Goal: Task Accomplishment & Management: Use online tool/utility

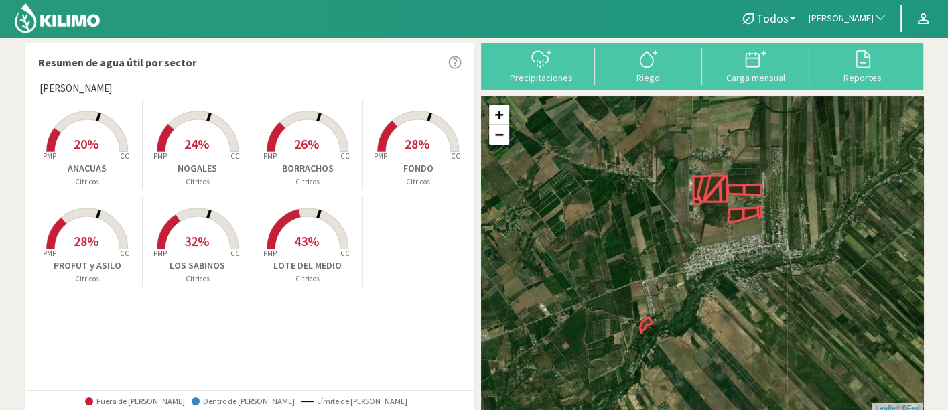
click at [847, 21] on span "[PERSON_NAME]" at bounding box center [840, 18] width 65 height 13
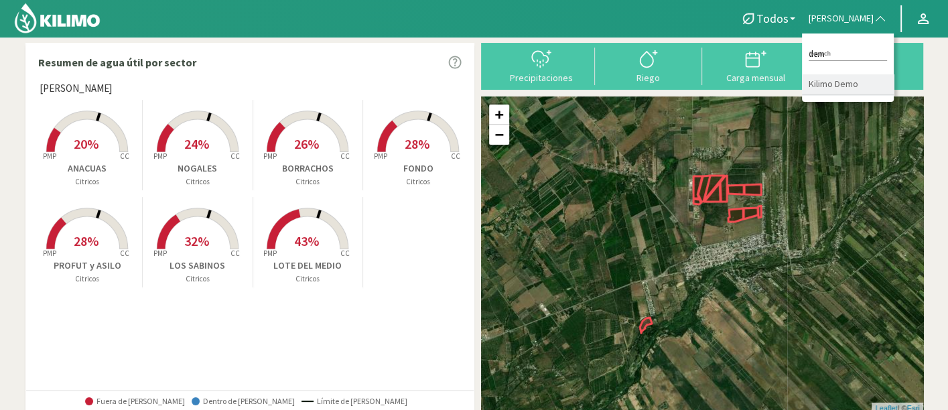
type input "dem"
click at [851, 88] on li "Kilimo Demo" at bounding box center [848, 84] width 92 height 21
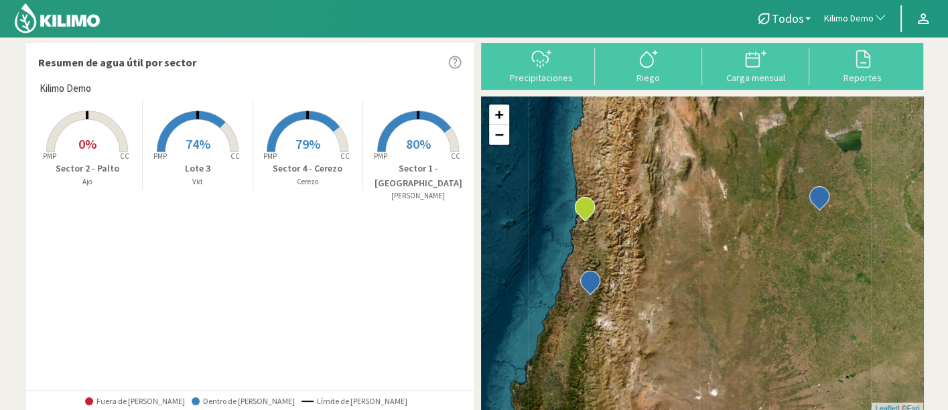
click at [332, 155] on rect at bounding box center [307, 153] width 107 height 107
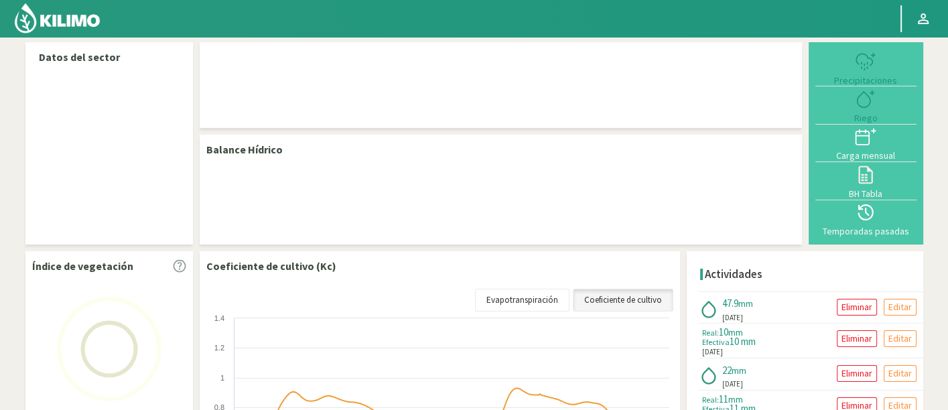
scroll to position [74, 0]
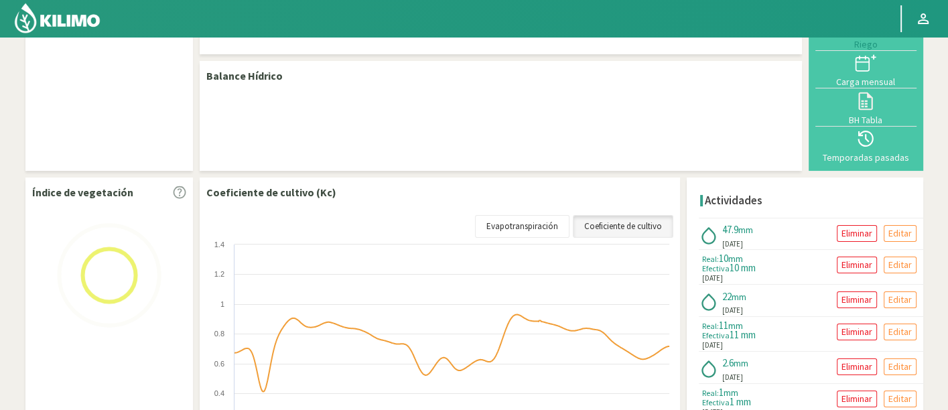
select select "135: Object"
select select "3: Object"
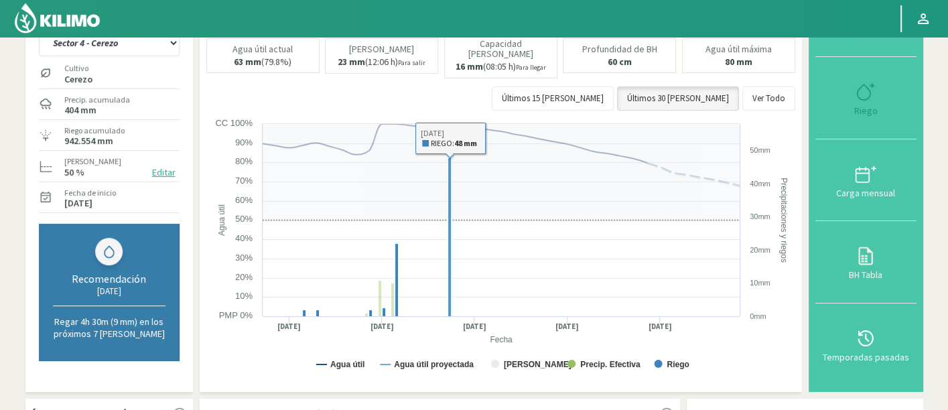
type input "23"
type input "59"
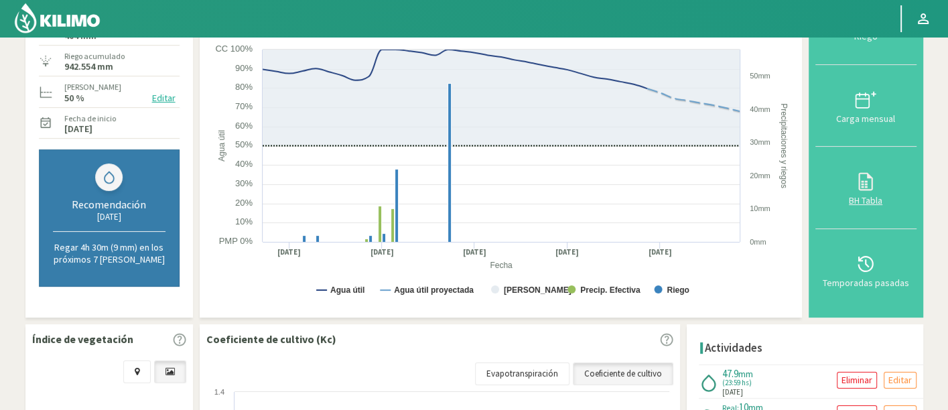
scroll to position [0, 0]
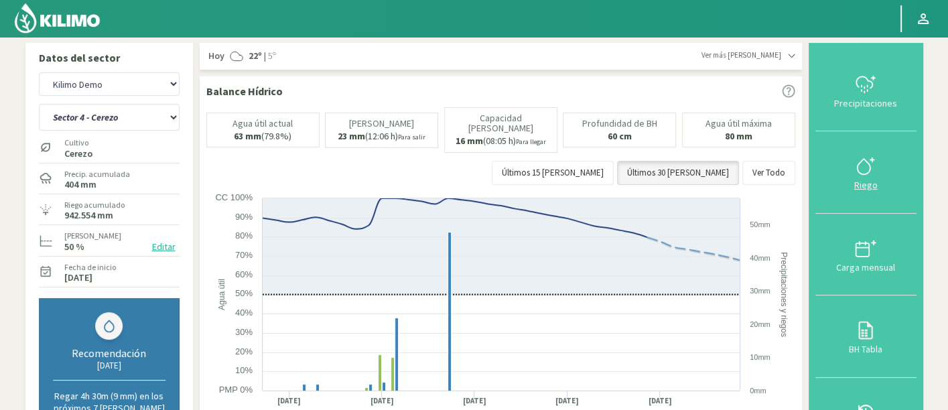
click at [857, 173] on icon at bounding box center [865, 165] width 21 height 21
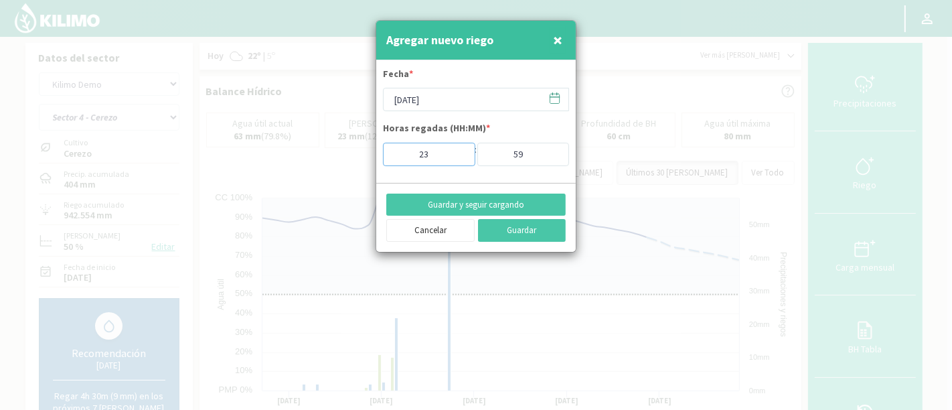
click at [438, 156] on input "23" at bounding box center [429, 154] width 92 height 23
type input "24"
click at [460, 149] on input "24" at bounding box center [429, 154] width 92 height 23
click at [541, 155] on input "59" at bounding box center [524, 154] width 92 height 23
click at [553, 155] on input "58" at bounding box center [524, 154] width 92 height 23
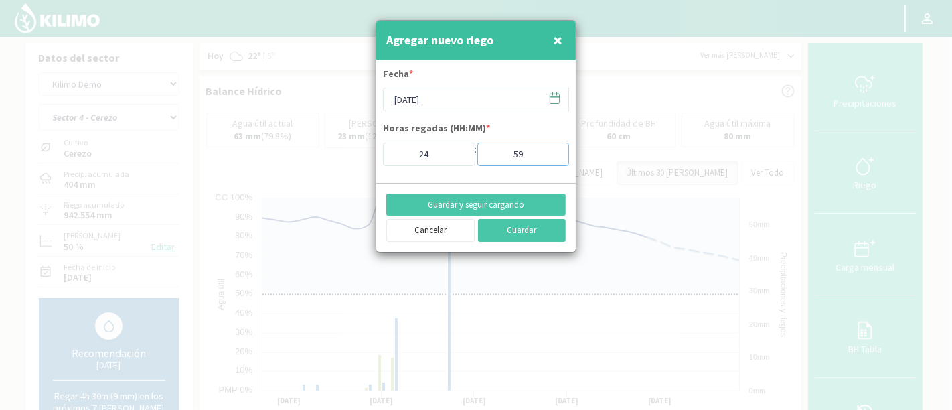
click at [555, 150] on input "59" at bounding box center [524, 154] width 92 height 23
click at [549, 147] on input "59" at bounding box center [524, 154] width 92 height 23
click at [550, 147] on input "59" at bounding box center [524, 154] width 92 height 23
click at [553, 151] on input "59" at bounding box center [524, 154] width 92 height 23
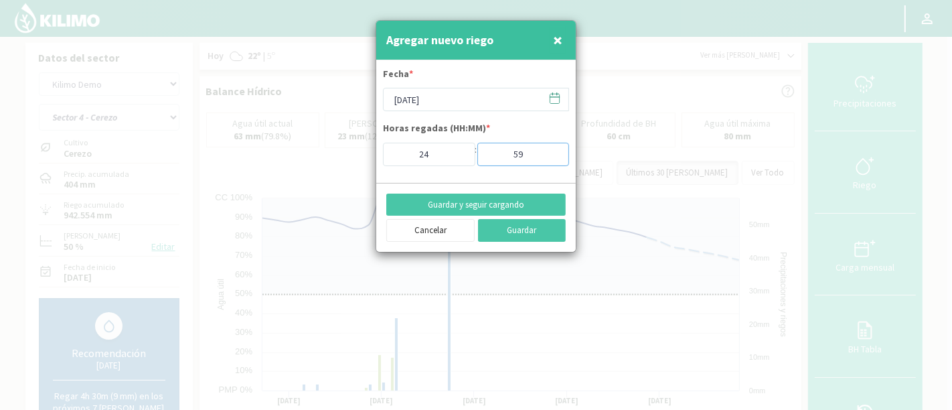
click at [552, 152] on input "59" at bounding box center [524, 154] width 92 height 23
click at [553, 155] on input "58" at bounding box center [524, 154] width 92 height 23
click at [553, 148] on input "59" at bounding box center [524, 154] width 92 height 23
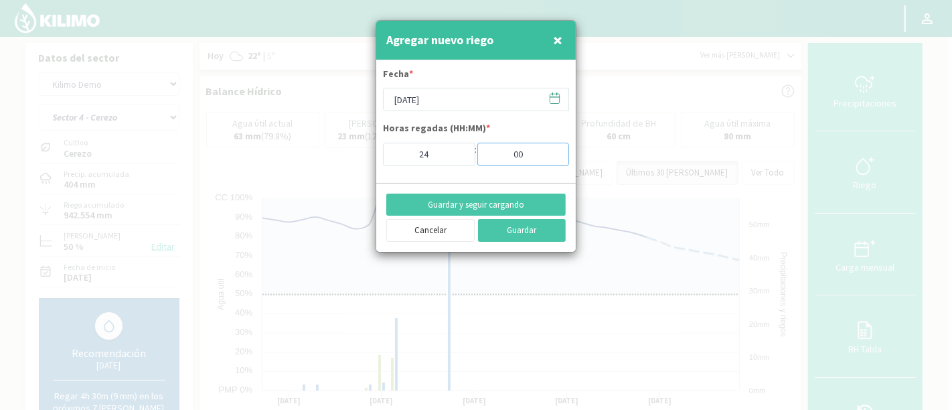
type input "00"
click at [516, 133] on div "Horas regadas (HH:MM) * 24 : 00" at bounding box center [476, 143] width 186 height 44
click at [512, 234] on button "Guardar" at bounding box center [522, 230] width 88 height 23
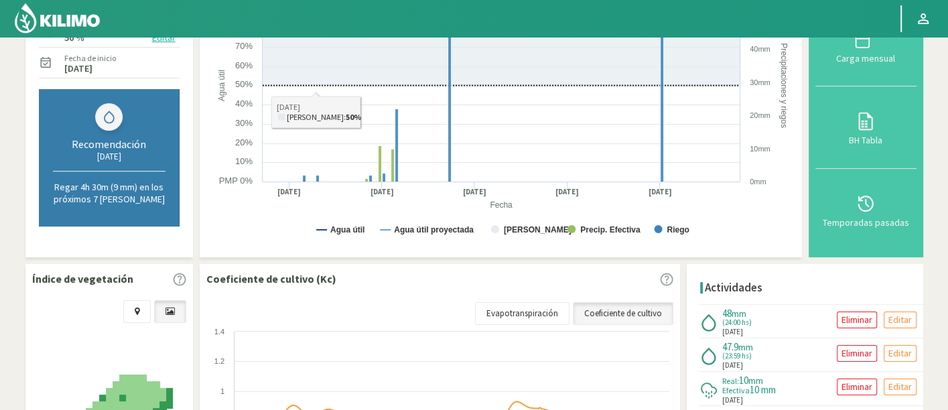
scroll to position [223, 0]
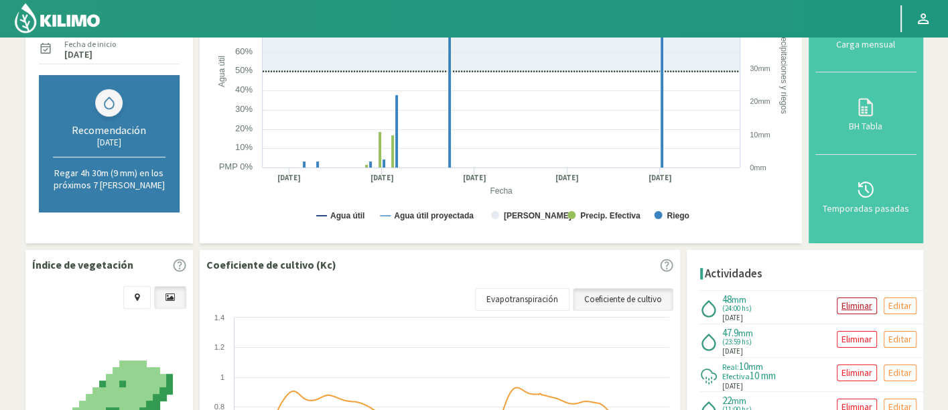
click at [853, 298] on p "Eliminar" at bounding box center [856, 305] width 31 height 15
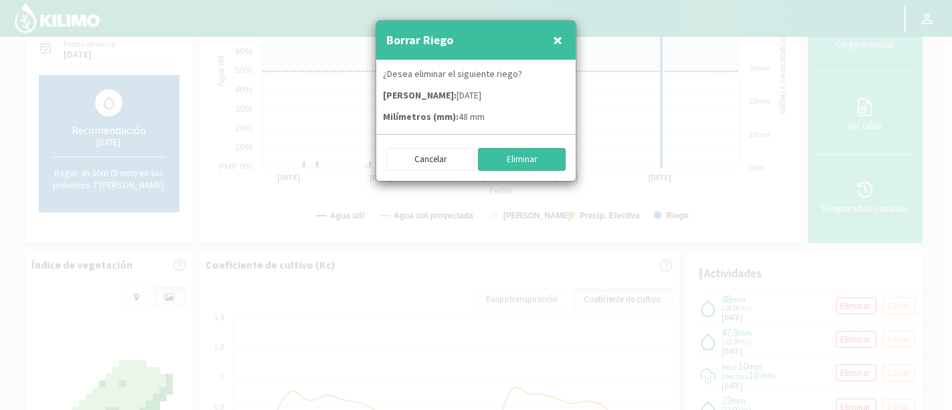
click at [518, 168] on button "Eliminar" at bounding box center [522, 159] width 88 height 23
